Goal: Task Accomplishment & Management: Manage account settings

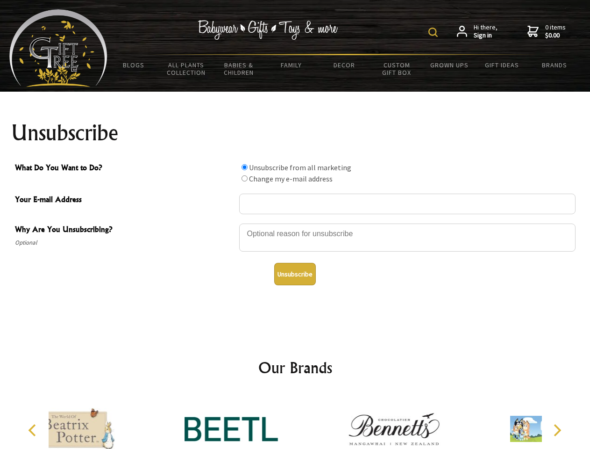
click at [435, 32] on img at bounding box center [432, 32] width 9 height 9
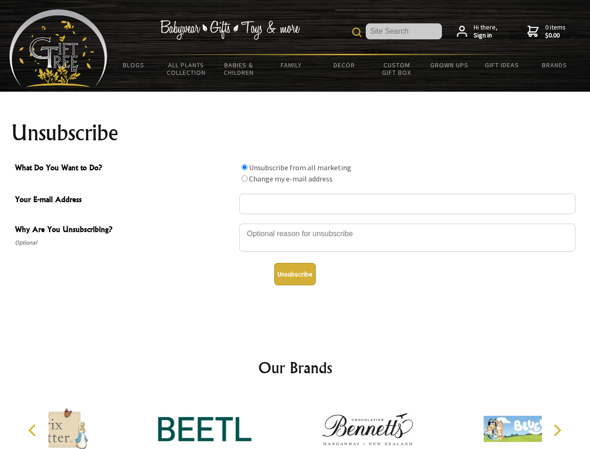
click at [295, 223] on div at bounding box center [407, 238] width 336 height 33
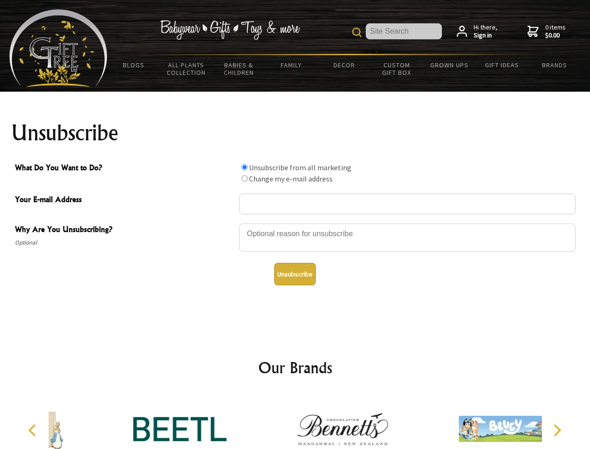
click at [244, 167] on input "What Do You Want to Do?" at bounding box center [245, 167] width 6 height 6
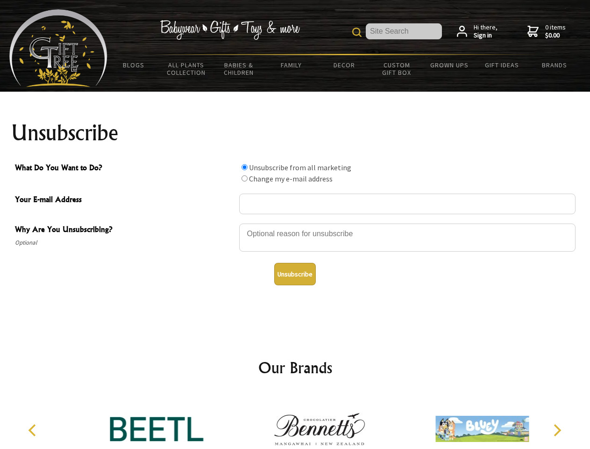
click at [244, 178] on input "What Do You Want to Do?" at bounding box center [245, 178] width 6 height 6
radio input "true"
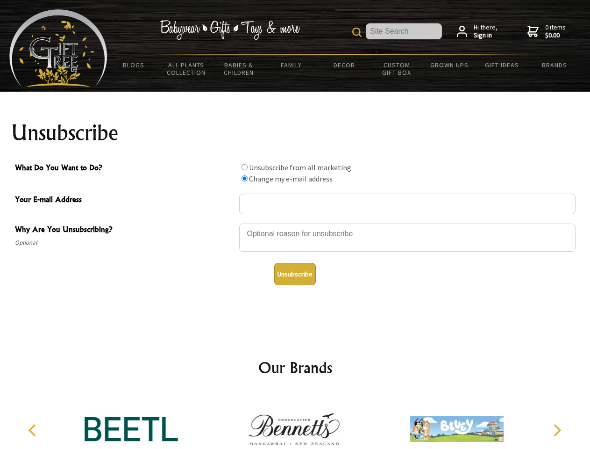
click at [295, 274] on button "Unsubscribe" at bounding box center [295, 274] width 42 height 22
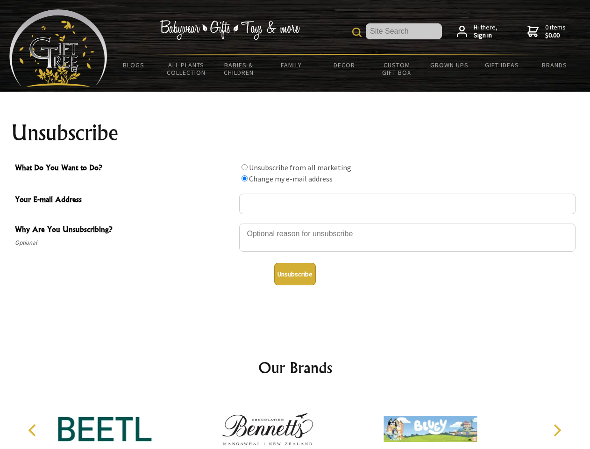
click at [295, 421] on img at bounding box center [267, 428] width 93 height 70
click at [34, 430] on icon "Previous" at bounding box center [33, 430] width 12 height 12
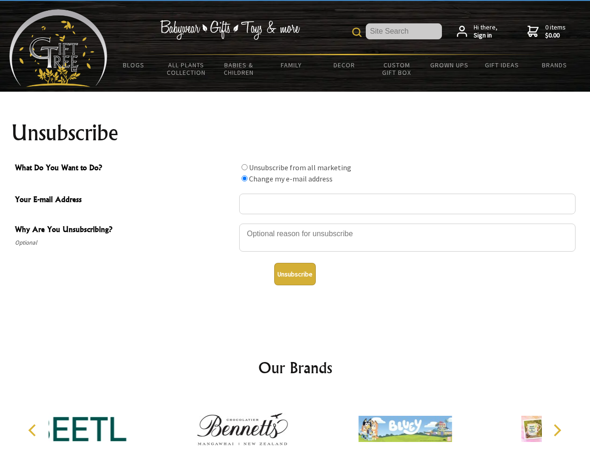
click at [557, 430] on icon "Next" at bounding box center [556, 430] width 12 height 12
